Goal: Information Seeking & Learning: Learn about a topic

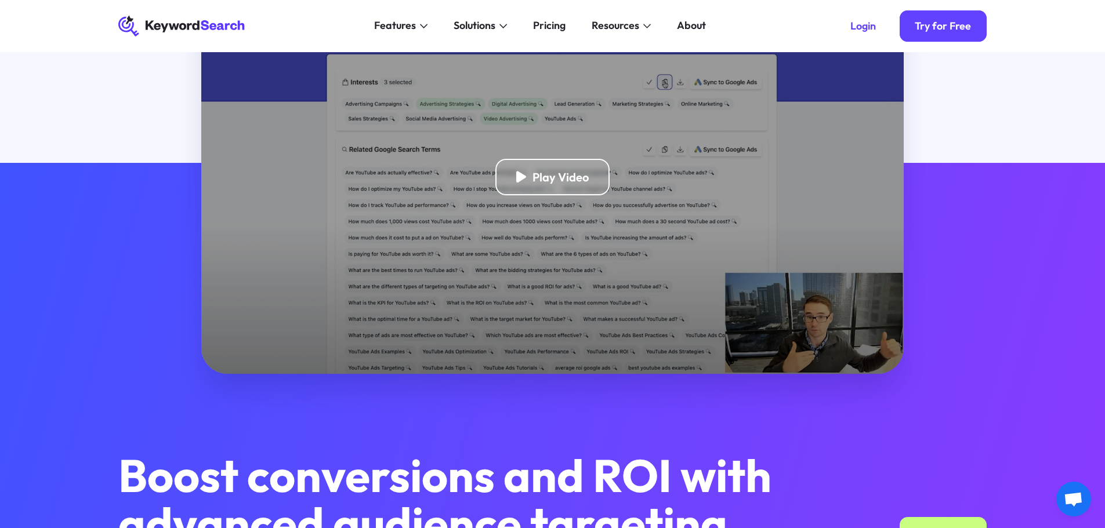
scroll to position [116, 0]
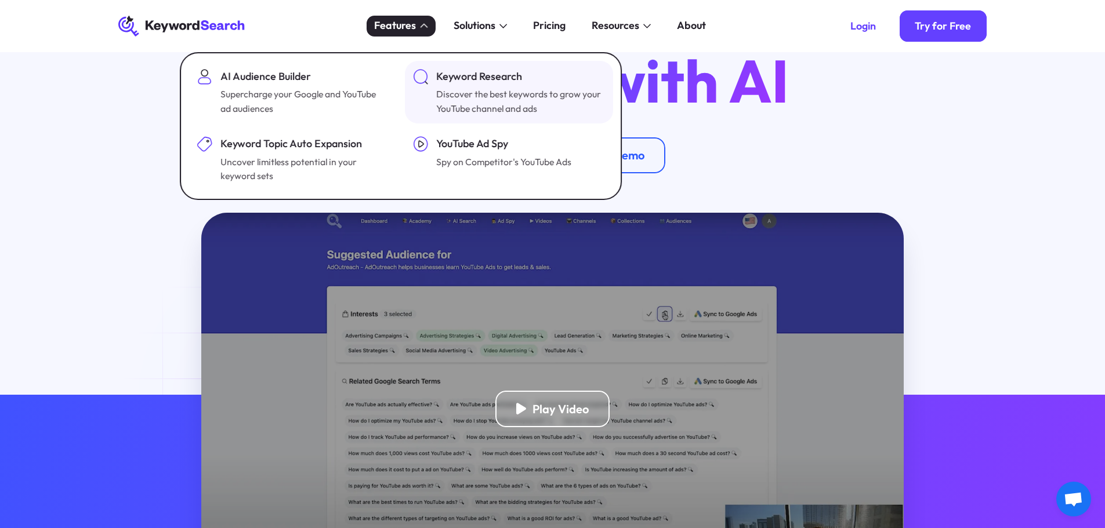
click at [507, 97] on div "Discover the best keywords to grow your YouTube channel and ads" at bounding box center [519, 101] width 166 height 28
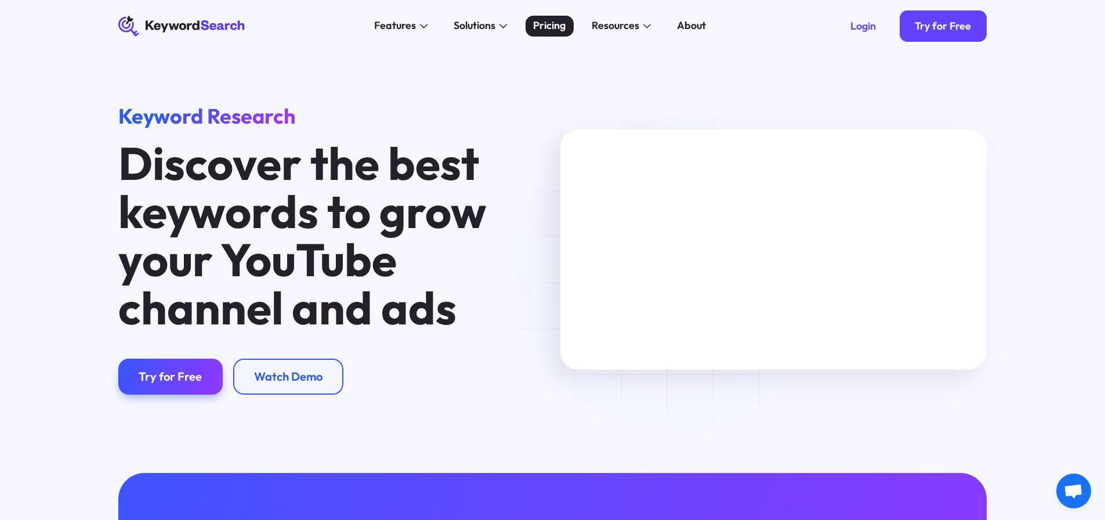
click at [546, 33] on div "Pricing" at bounding box center [549, 26] width 32 height 16
